Goal: Information Seeking & Learning: Find specific fact

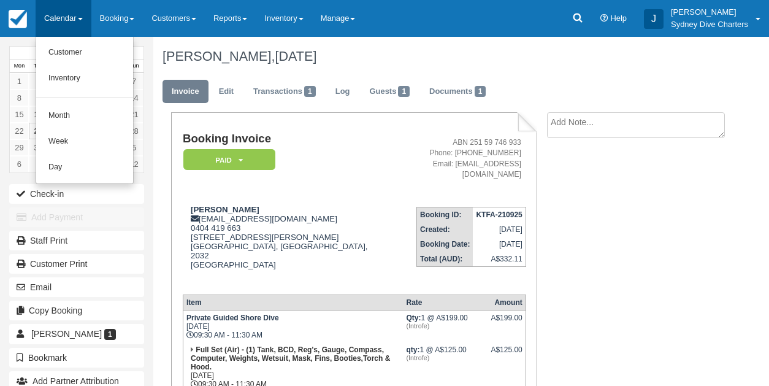
scroll to position [272, 0]
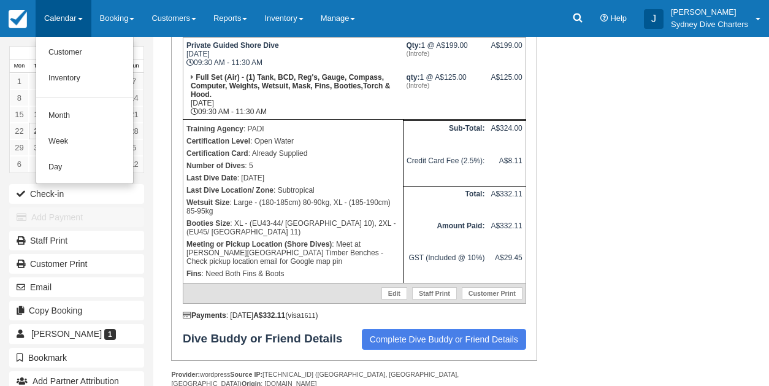
click at [71, 52] on link "Customer" at bounding box center [84, 53] width 97 height 26
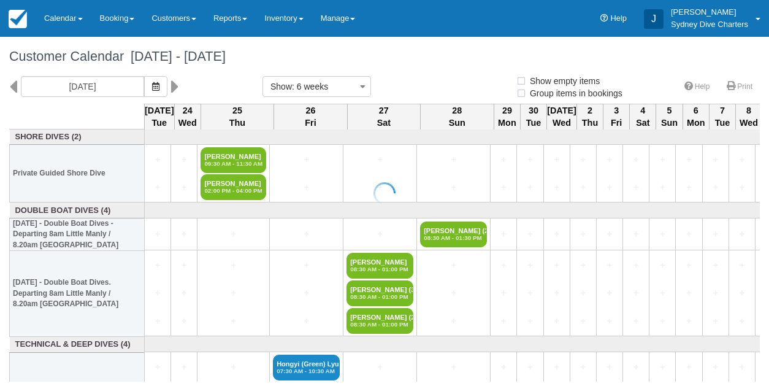
select select
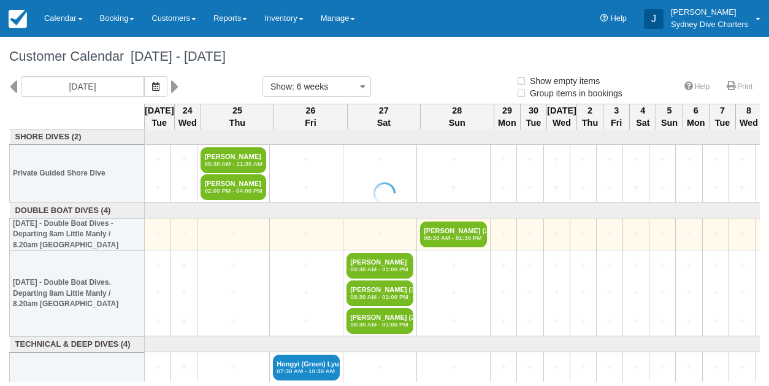
select select
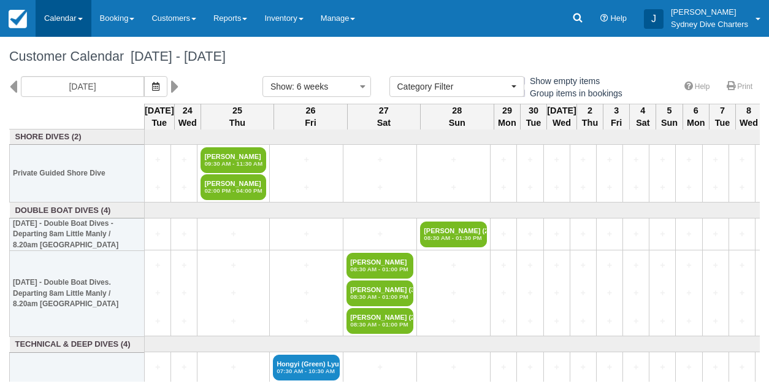
click at [71, 17] on link "Calendar" at bounding box center [64, 18] width 56 height 37
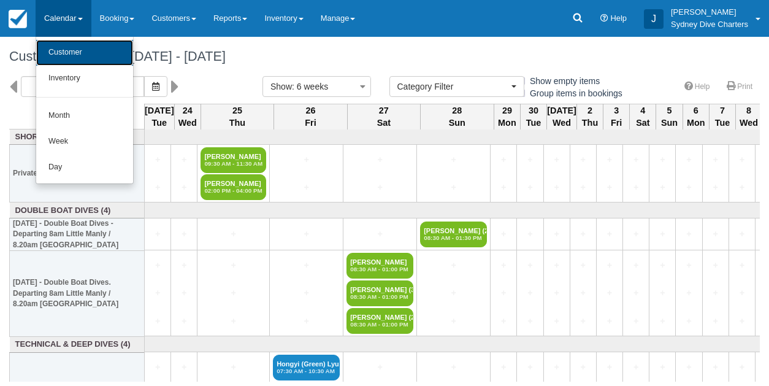
click at [73, 51] on link "Customer" at bounding box center [84, 53] width 97 height 26
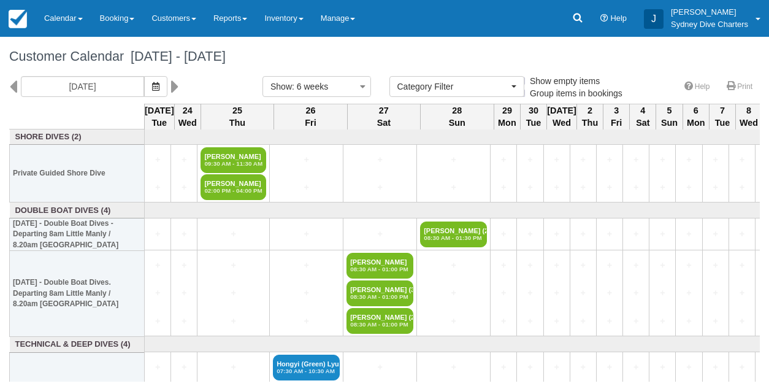
select select
click at [181, 15] on link "Customers" at bounding box center [174, 18] width 62 height 37
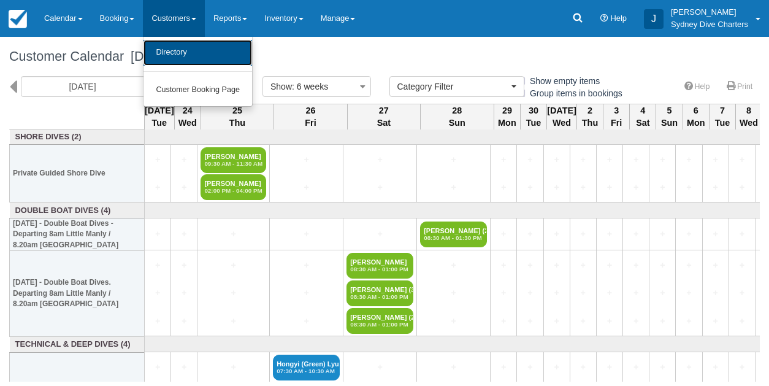
click at [193, 58] on link "Directory" at bounding box center [198, 53] width 109 height 26
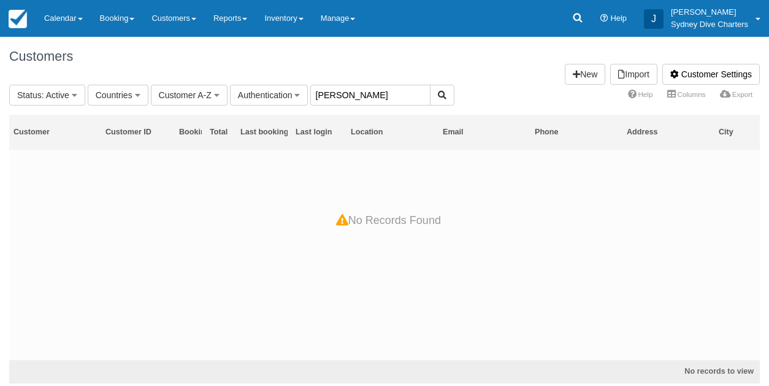
click at [361, 96] on input "LEE YOON SOO" at bounding box center [370, 95] width 120 height 21
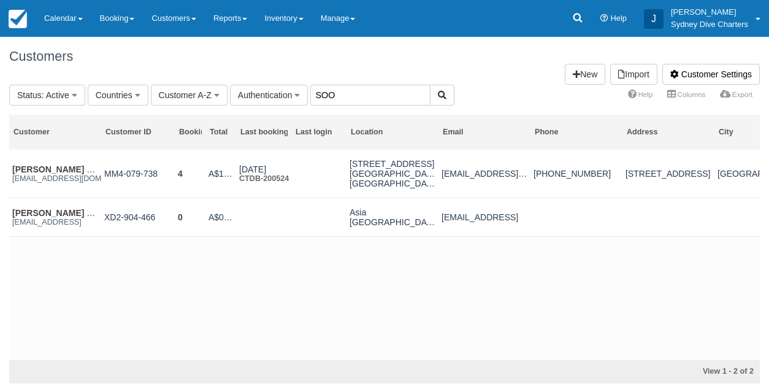
click at [350, 94] on input "SOO" at bounding box center [370, 95] width 120 height 21
type input "S"
paste input "LEE YOON SOO"
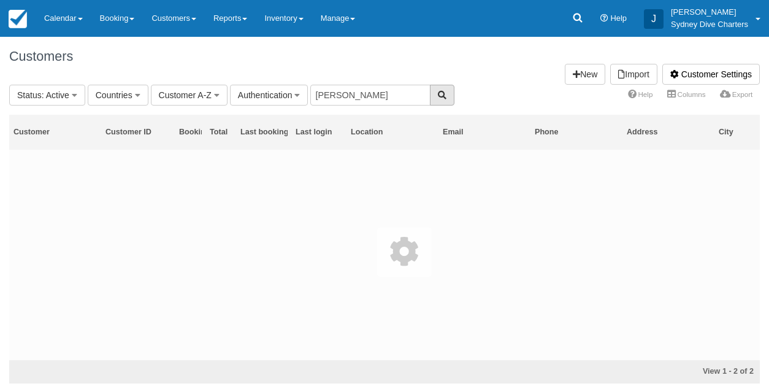
click at [431, 98] on button "button" at bounding box center [442, 95] width 25 height 21
click at [382, 97] on input "LEE YOON" at bounding box center [370, 95] width 120 height 21
click at [433, 96] on button "button" at bounding box center [442, 95] width 25 height 21
click at [367, 97] on input "LEE" at bounding box center [370, 95] width 120 height 21
type input "L"
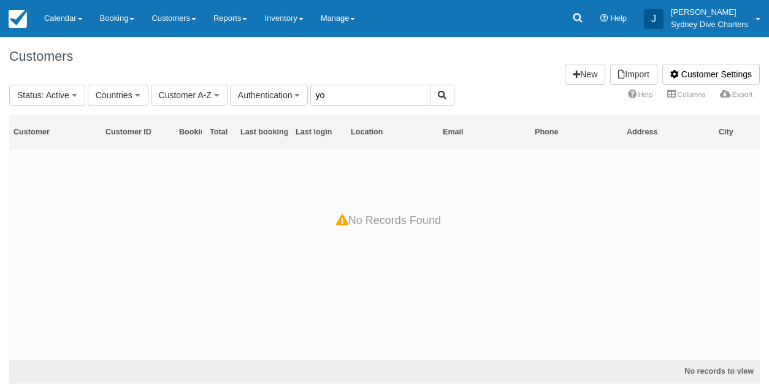
type input "y"
paste input "LEE YOON SOO"
click at [340, 93] on input "LEE YOON SOO" at bounding box center [370, 95] width 120 height 21
click at [430, 98] on button "button" at bounding box center [442, 95] width 25 height 21
click at [387, 94] on input "YOON SOO" at bounding box center [370, 95] width 120 height 21
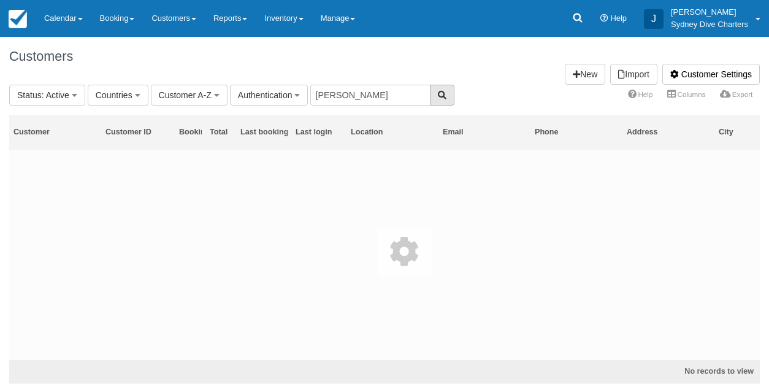
click at [438, 96] on icon "button" at bounding box center [442, 95] width 9 height 9
click at [398, 94] on input "YOON" at bounding box center [370, 95] width 120 height 21
type input "Y"
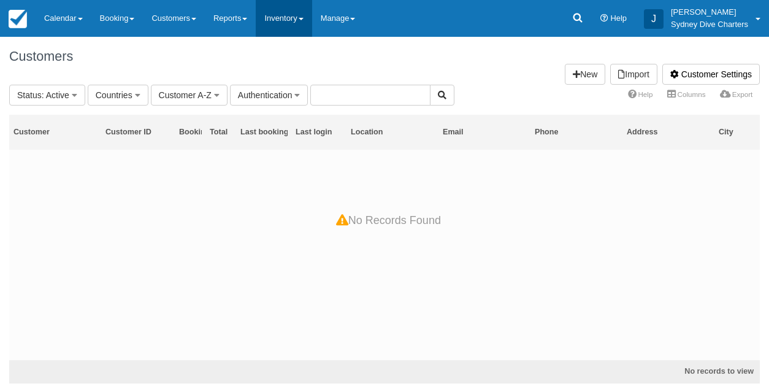
paste input "alvin5193@naver.com"
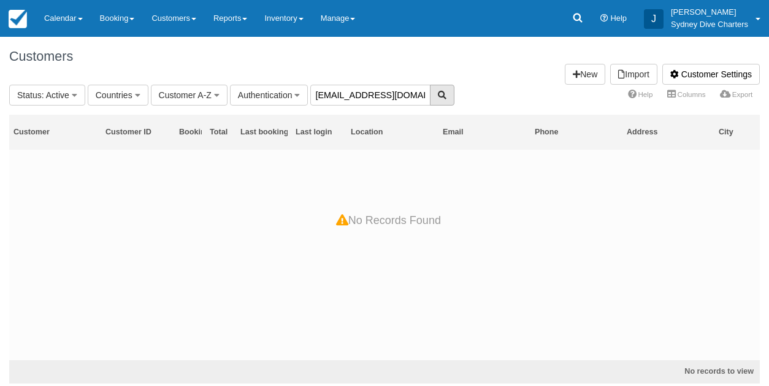
type input "alvin5193@naver.com"
click at [430, 88] on button "button" at bounding box center [442, 95] width 25 height 21
